Goal: Transaction & Acquisition: Download file/media

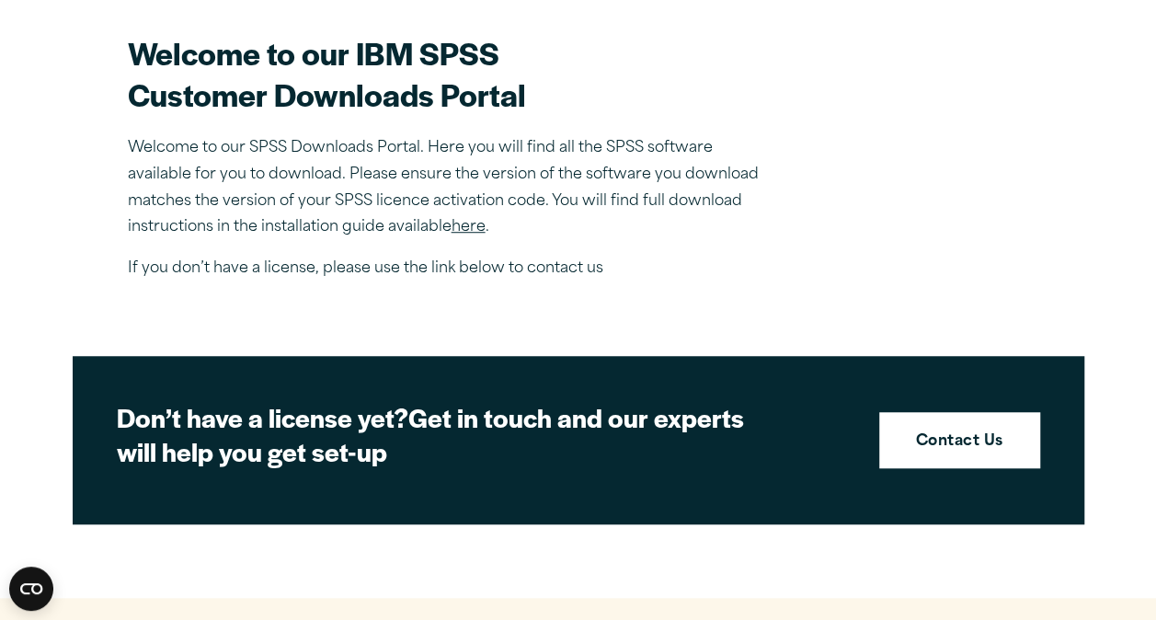
scroll to position [397, 0]
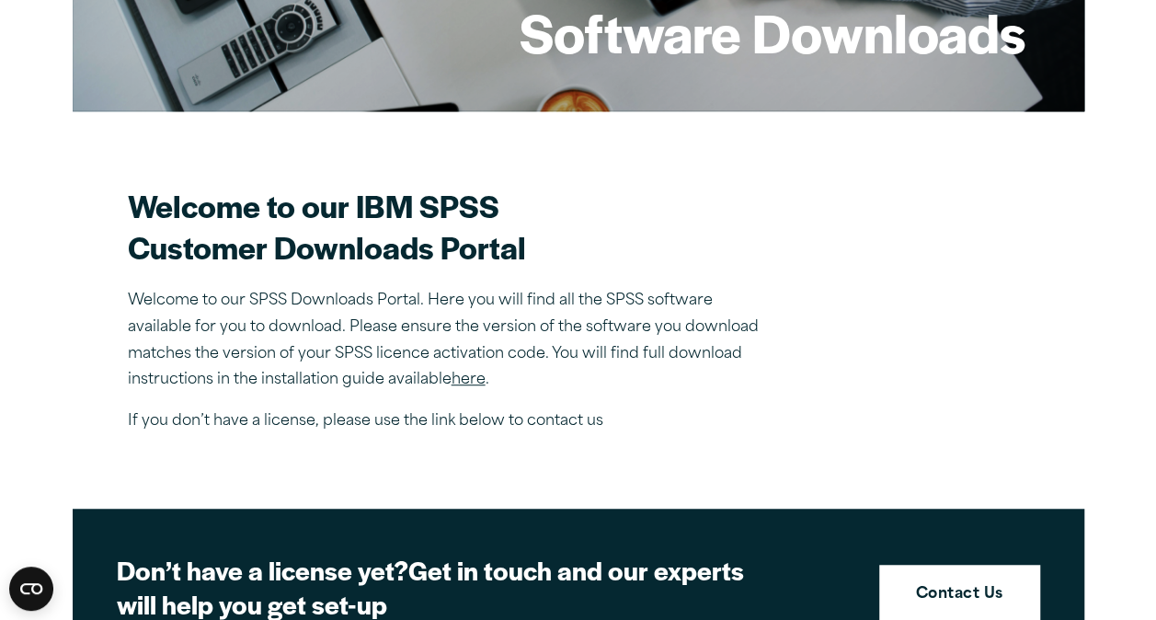
click at [470, 378] on link "here" at bounding box center [469, 380] width 34 height 15
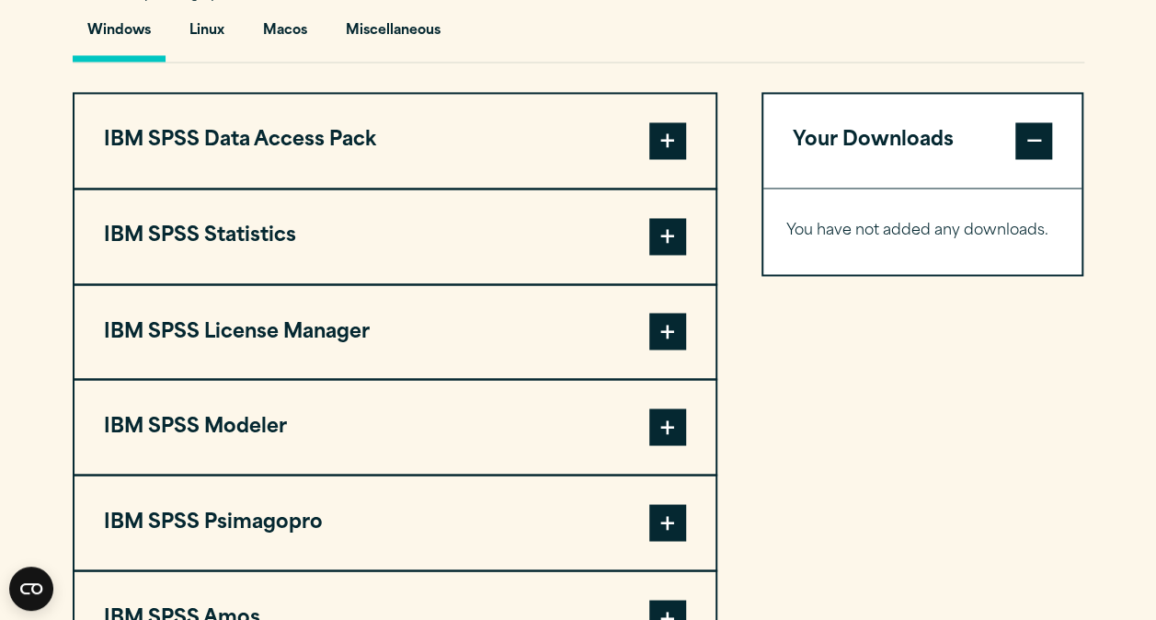
scroll to position [1391, 0]
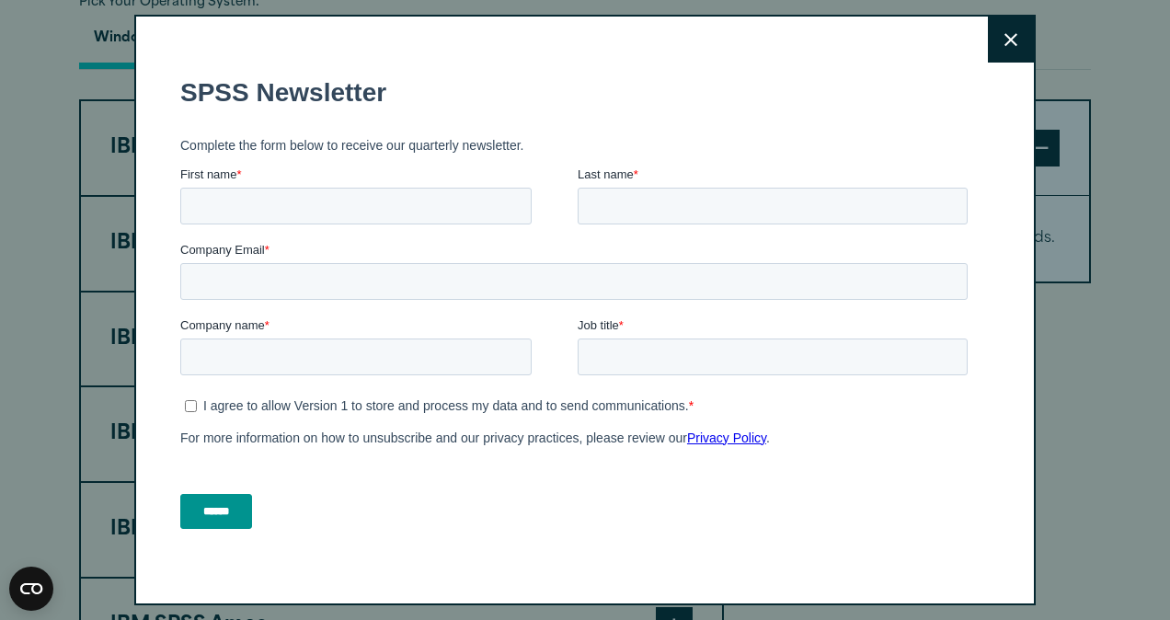
click at [1005, 42] on icon at bounding box center [1011, 39] width 13 height 13
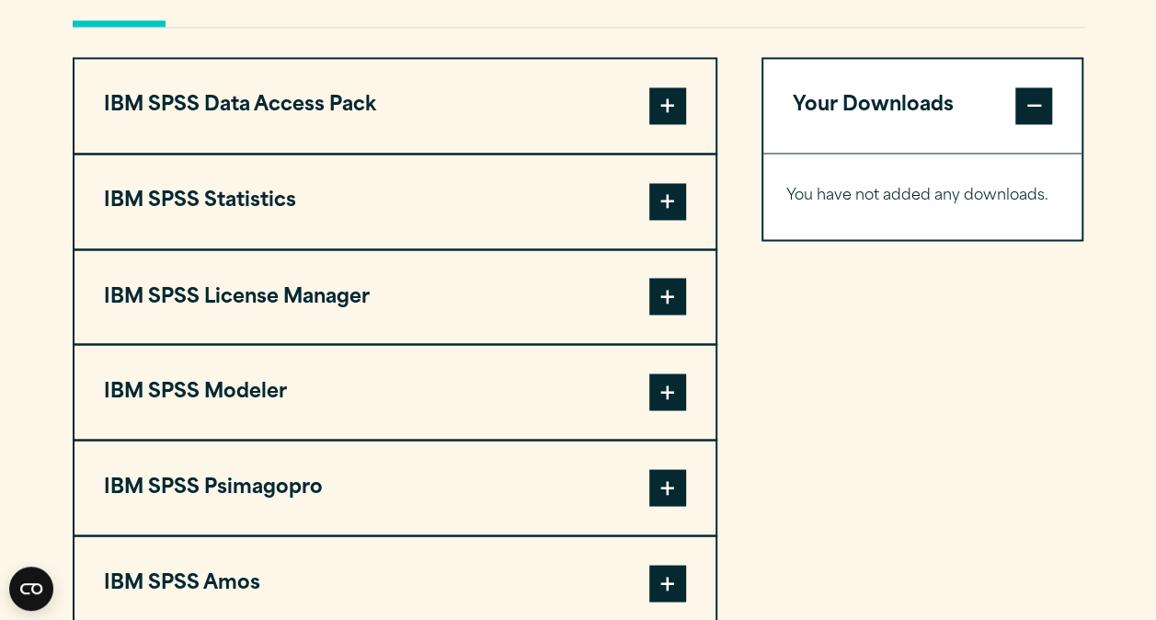
scroll to position [1455, 0]
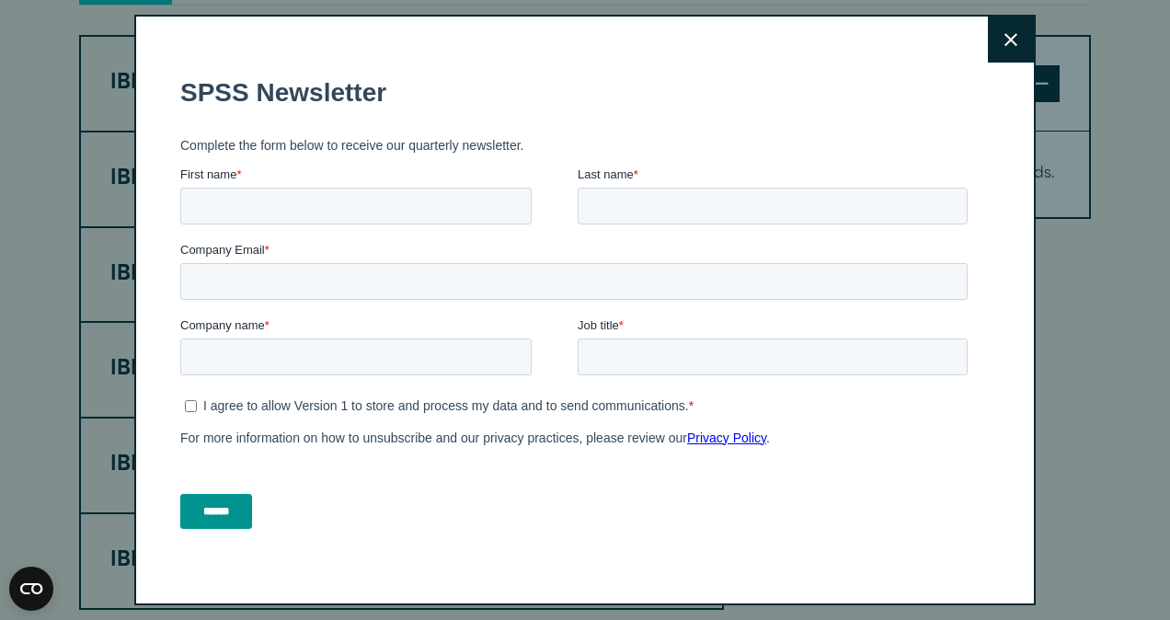
click at [1005, 41] on icon at bounding box center [1011, 40] width 13 height 14
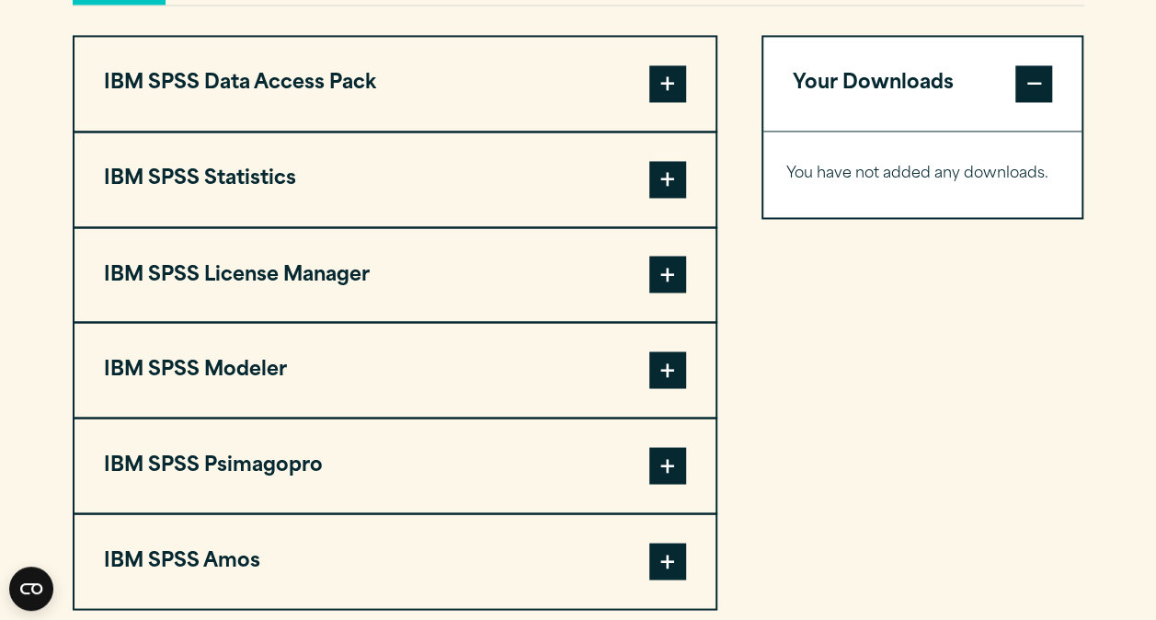
click at [671, 169] on span at bounding box center [667, 179] width 37 height 37
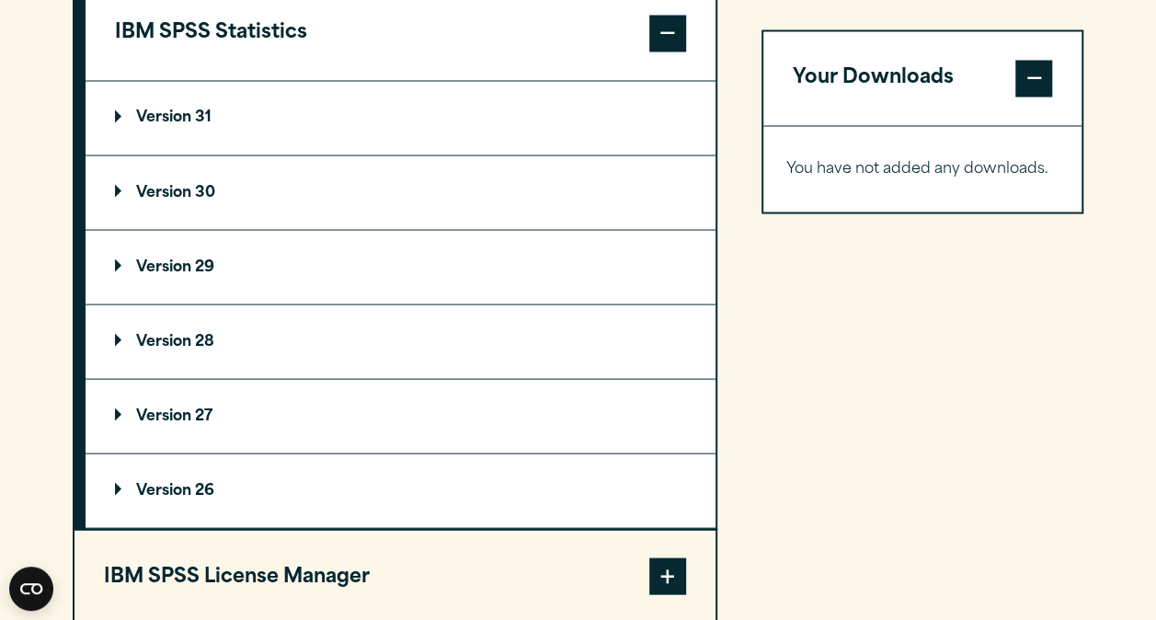
scroll to position [1584, 0]
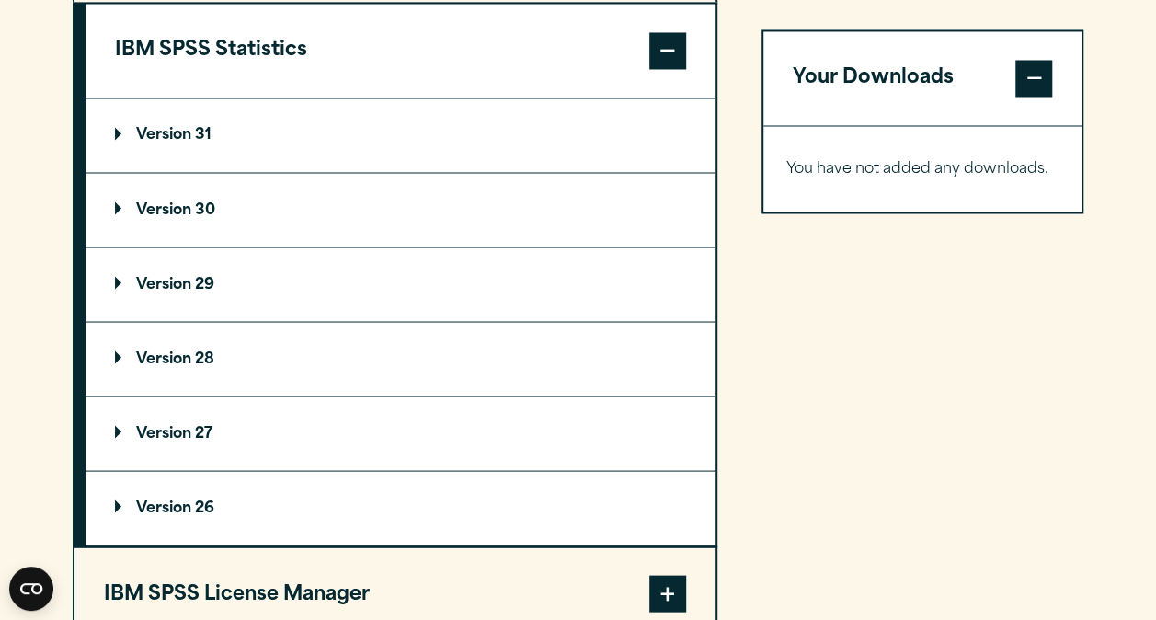
click at [147, 277] on p "Version 29" at bounding box center [164, 284] width 99 height 15
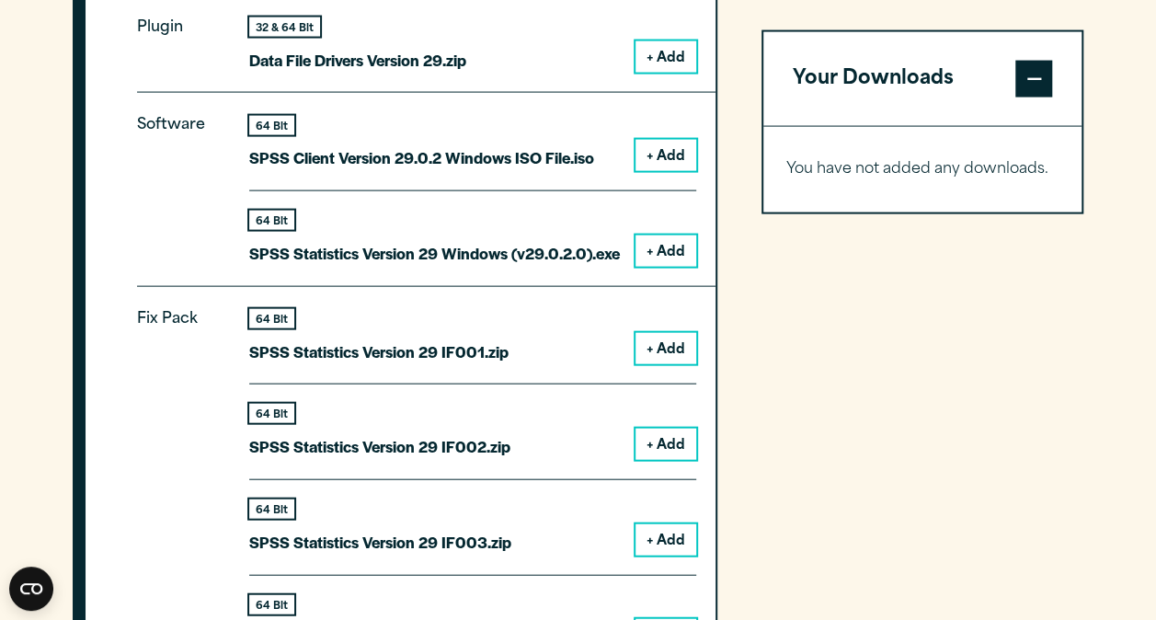
scroll to position [1899, 0]
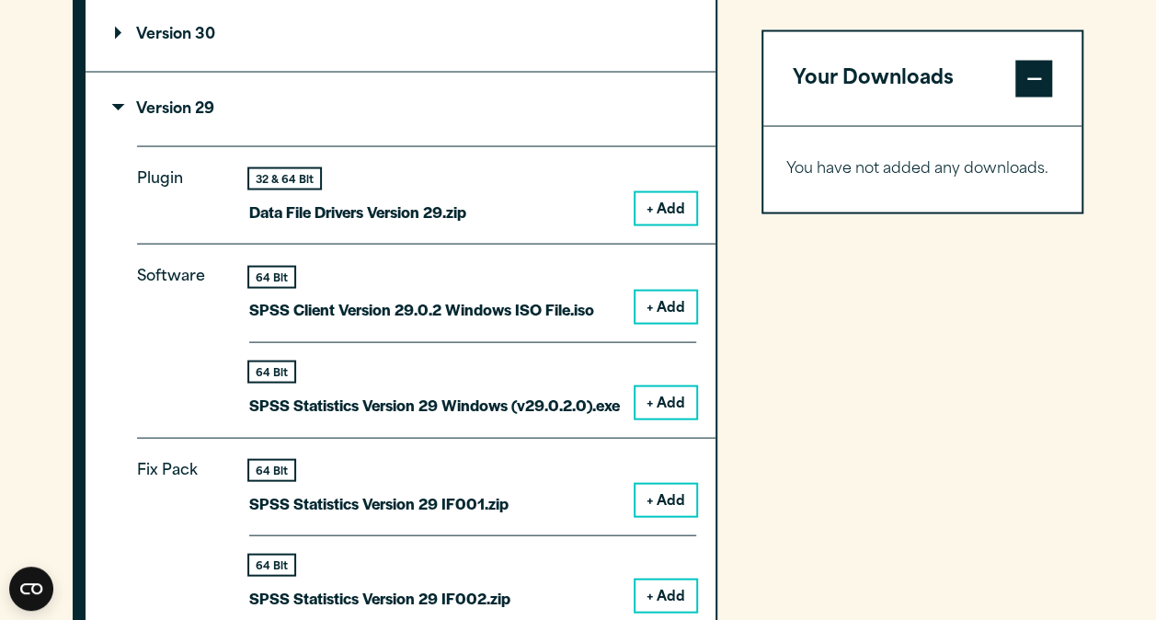
scroll to position [1771, 0]
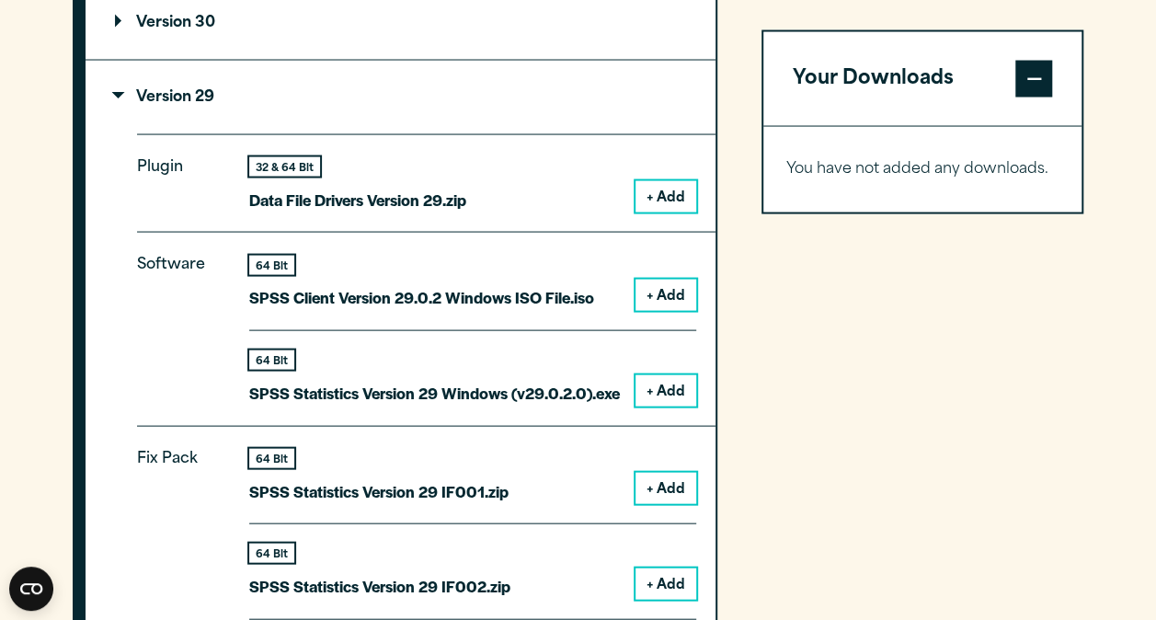
click at [667, 394] on button "+ Add" at bounding box center [666, 390] width 61 height 31
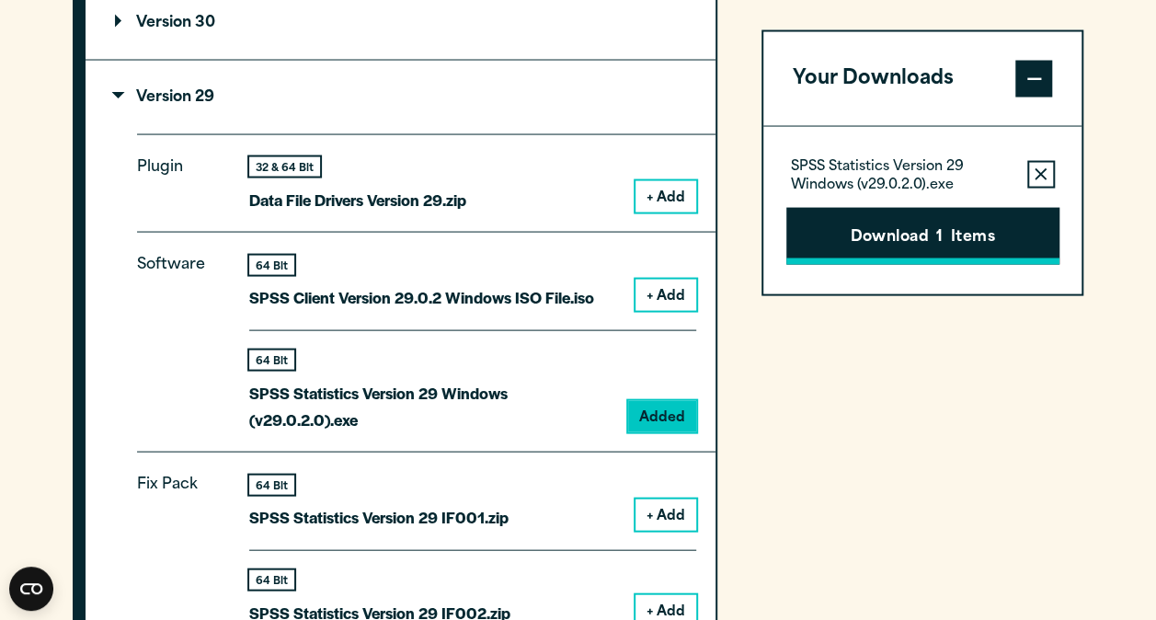
click at [915, 239] on button "Download 1 Items" at bounding box center [923, 235] width 273 height 57
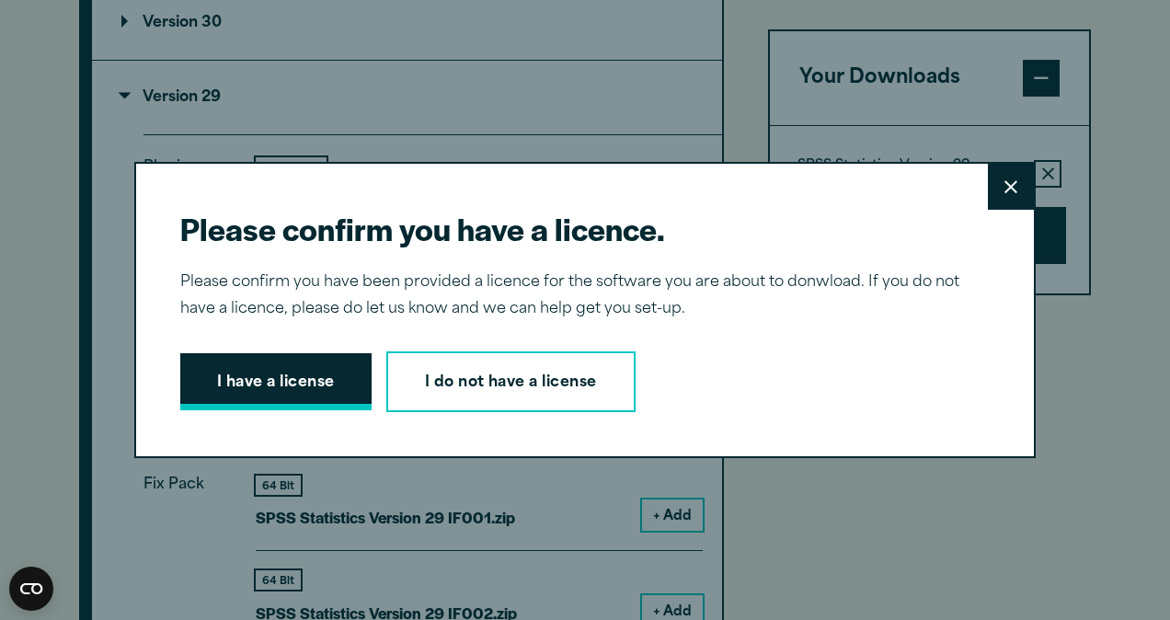
click at [247, 394] on button "I have a license" at bounding box center [275, 381] width 191 height 57
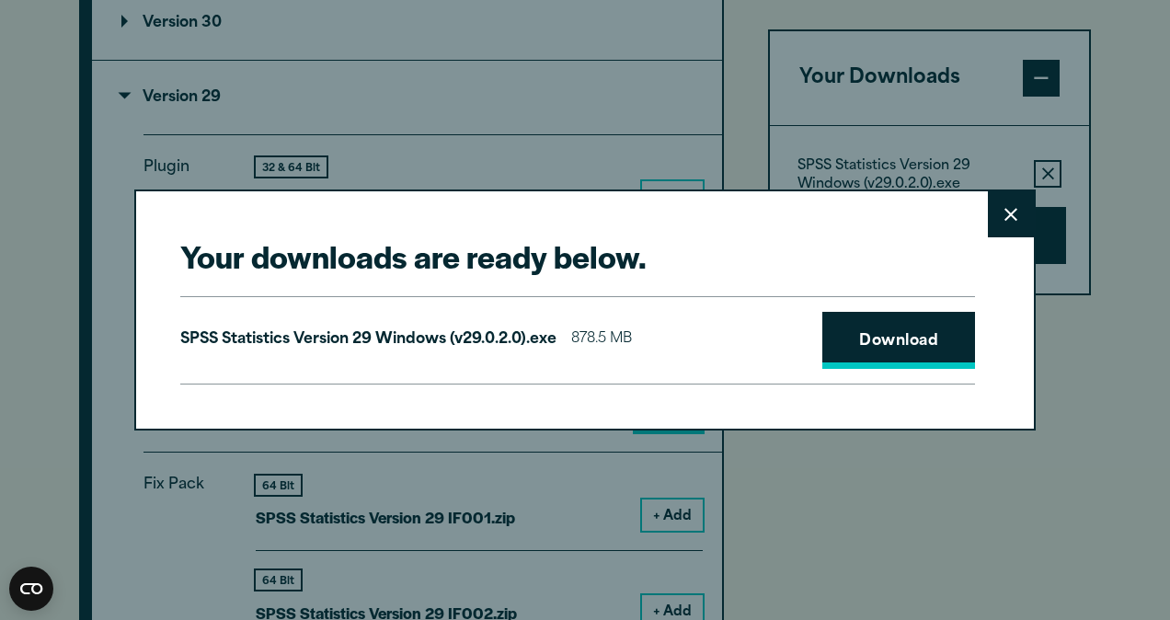
click at [855, 347] on link "Download" at bounding box center [898, 340] width 153 height 57
click at [1012, 221] on button "Close" at bounding box center [1011, 214] width 46 height 46
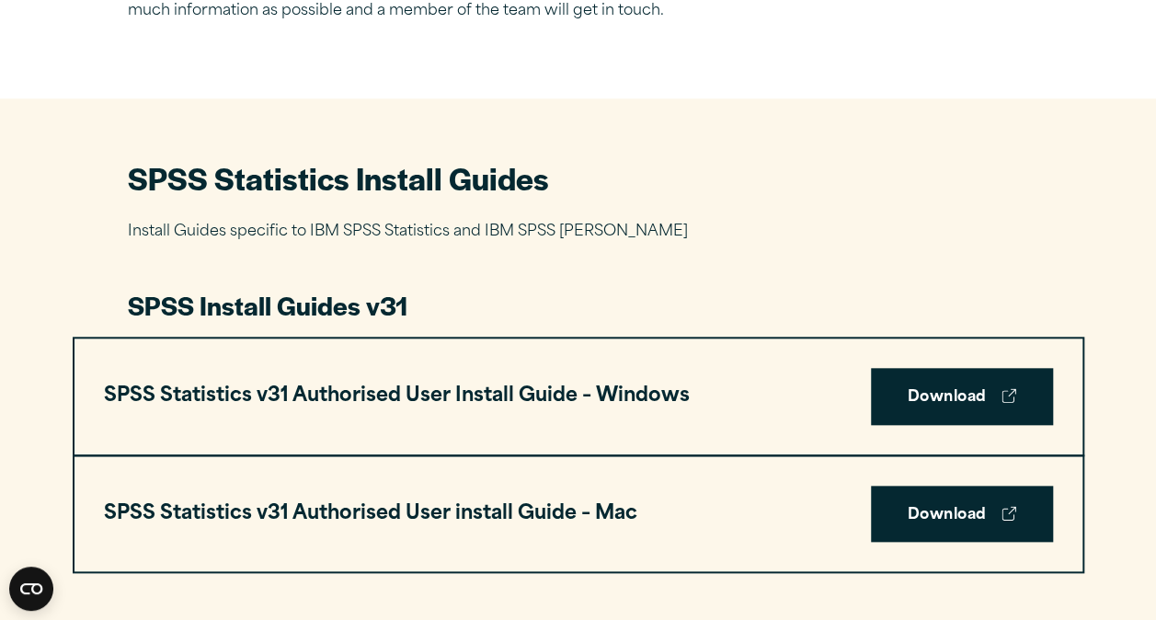
scroll to position [764, 0]
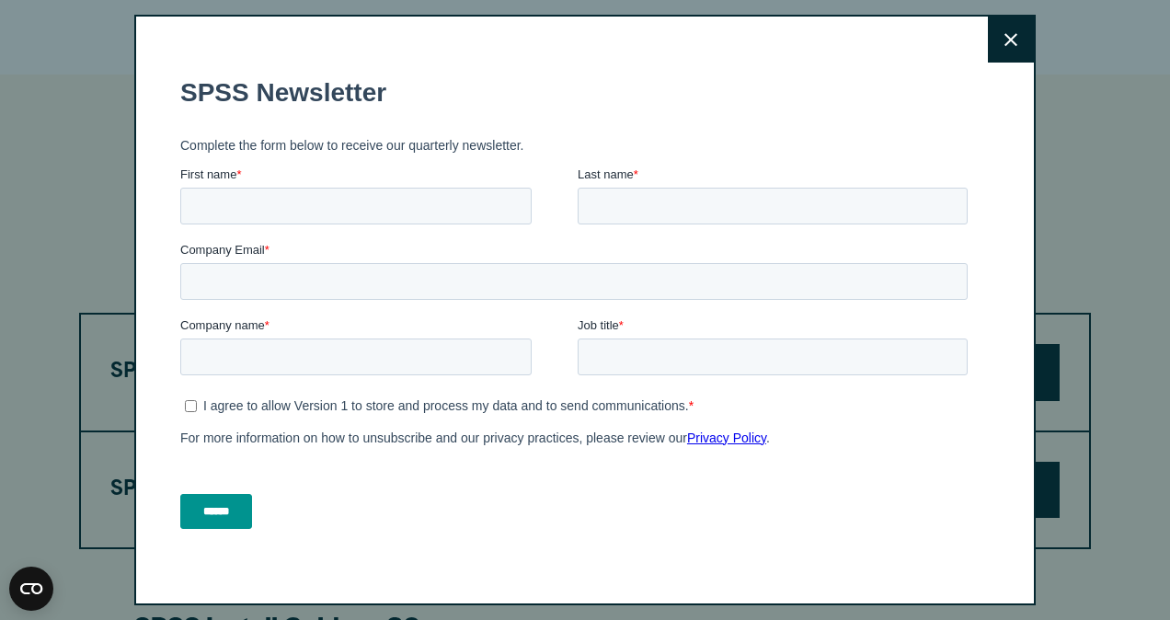
click at [1005, 40] on icon at bounding box center [1011, 39] width 13 height 13
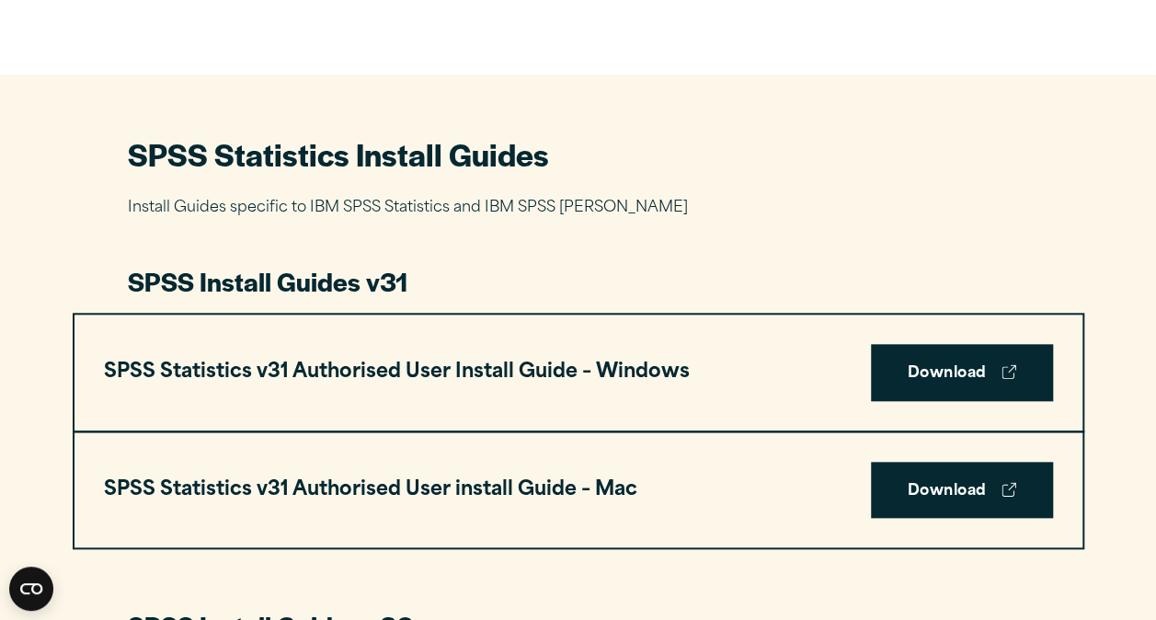
click at [935, 361] on link "Download" at bounding box center [962, 372] width 182 height 57
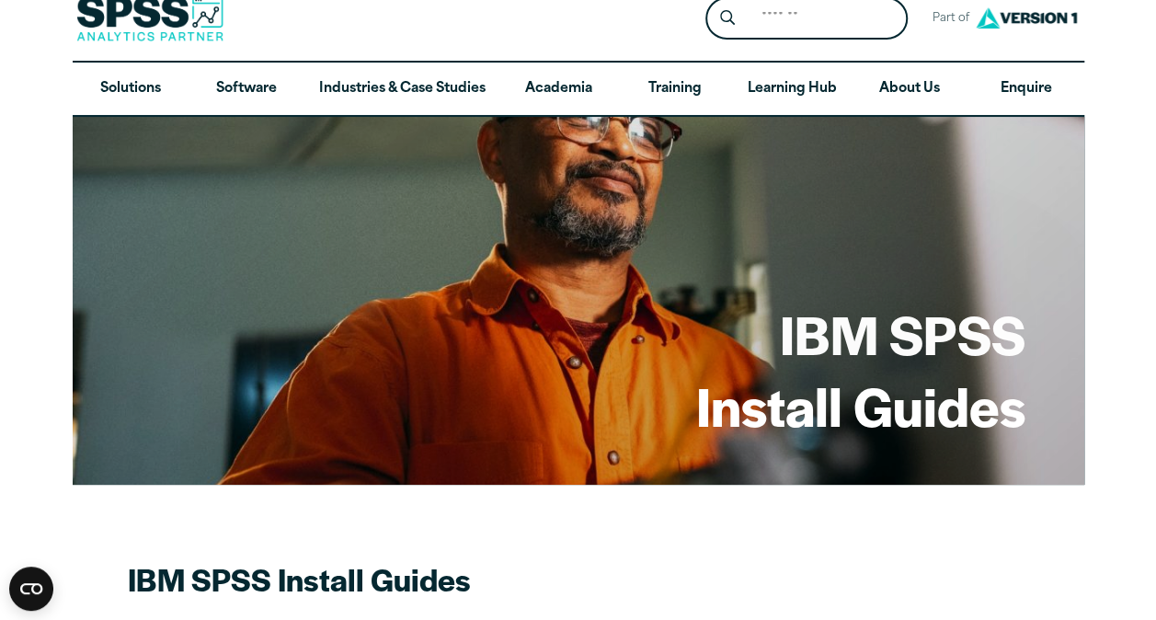
scroll to position [0, 0]
